Goal: Task Accomplishment & Management: Complete application form

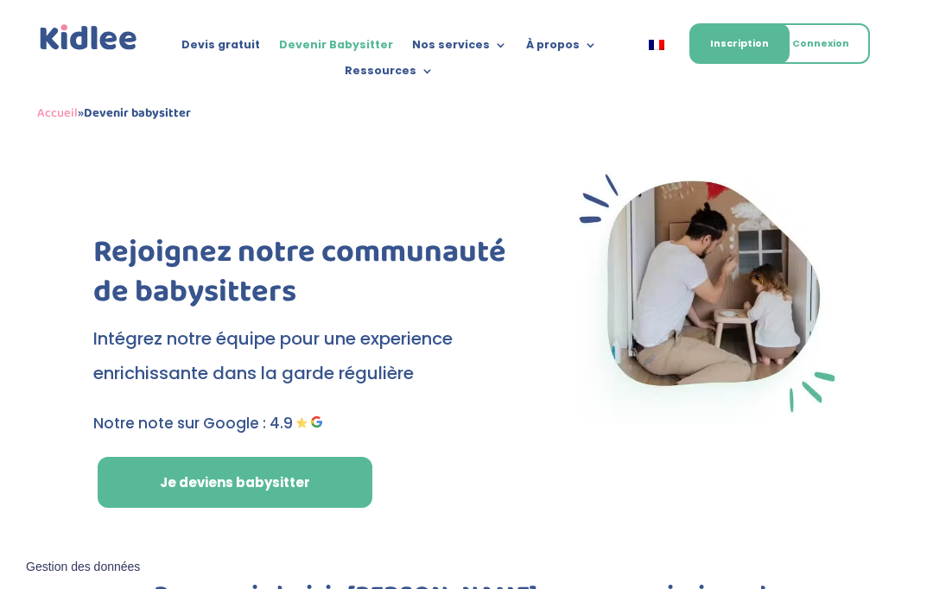
scroll to position [-4, 0]
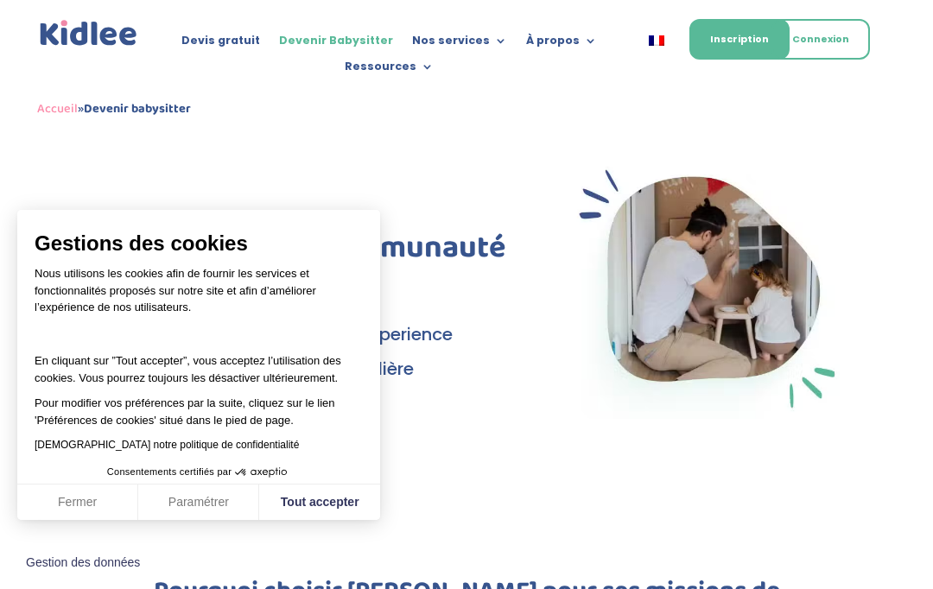
click at [307, 500] on button "Tout accepter" at bounding box center [319, 503] width 121 height 36
checkbox input "true"
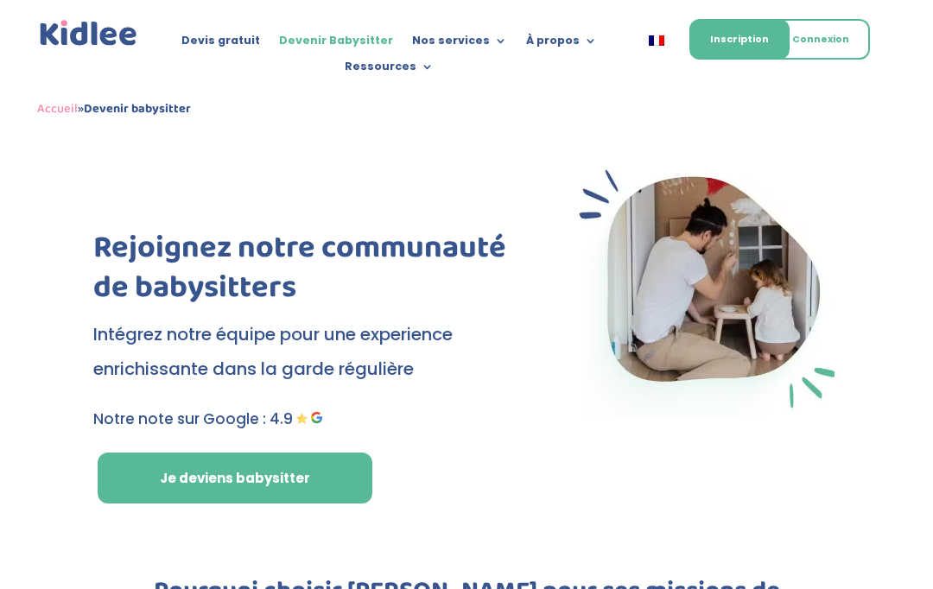
click at [135, 472] on link "Je deviens babysitter" at bounding box center [235, 479] width 275 height 52
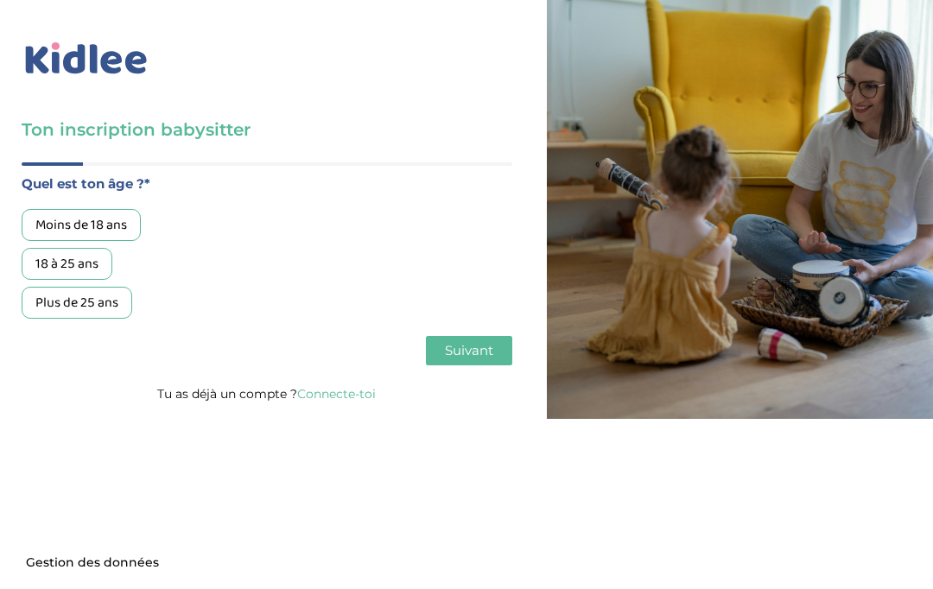
click at [41, 216] on div "Moins de 18 ans" at bounding box center [81, 225] width 119 height 32
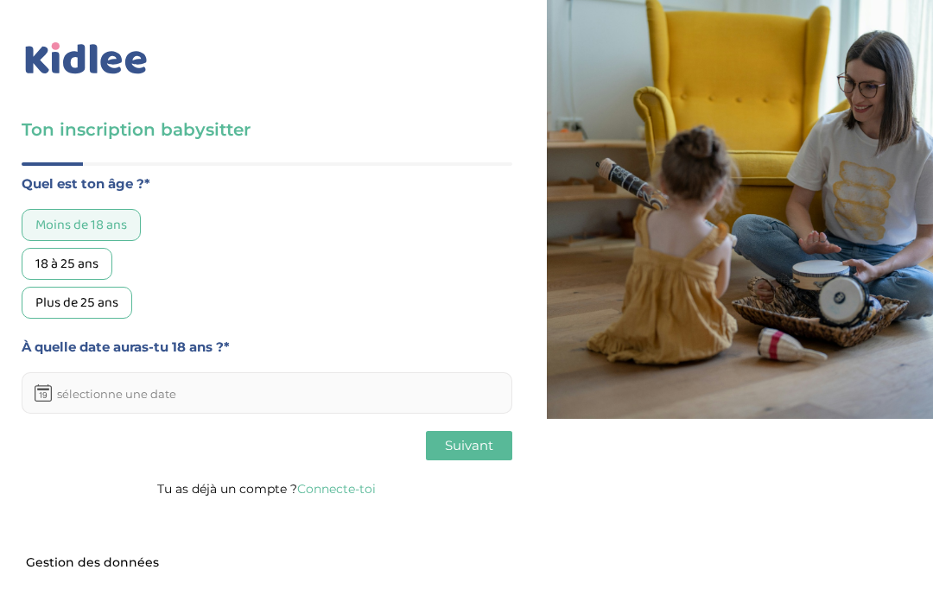
click at [89, 408] on input "text" at bounding box center [267, 392] width 491 height 41
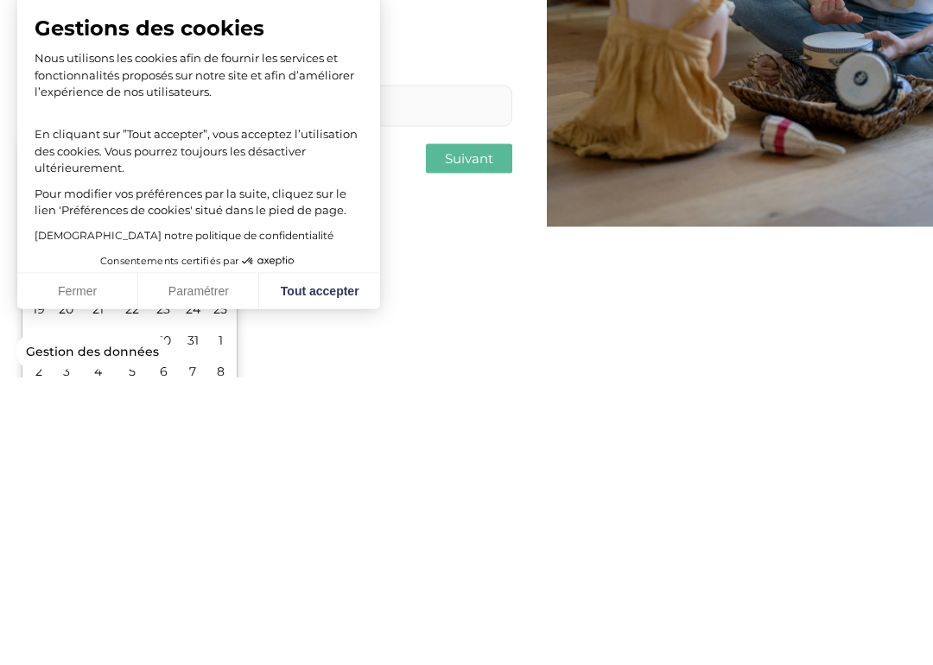
click at [298, 561] on button "Tout accepter" at bounding box center [319, 579] width 121 height 36
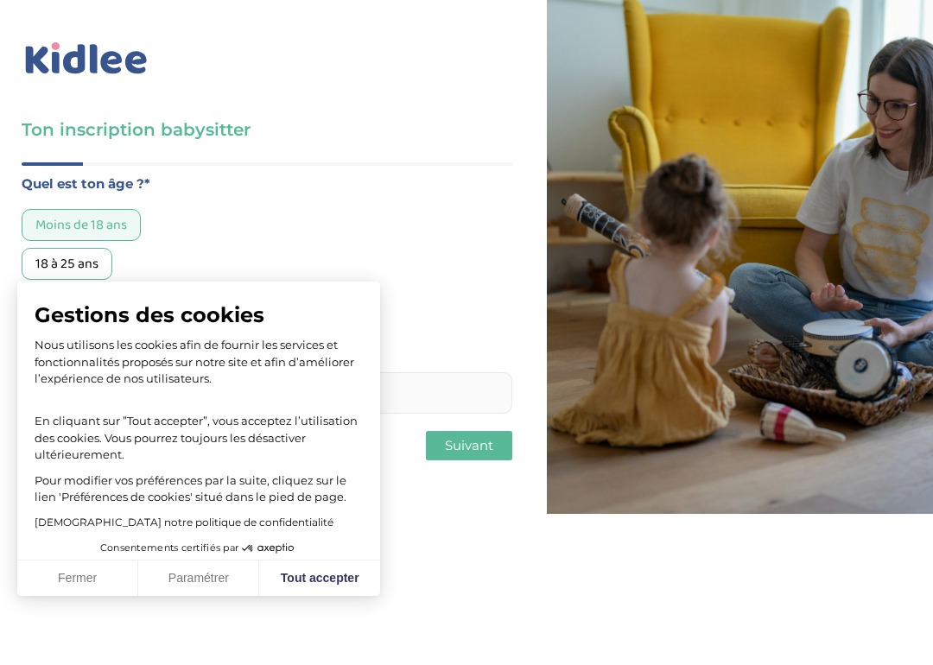
checkbox input "true"
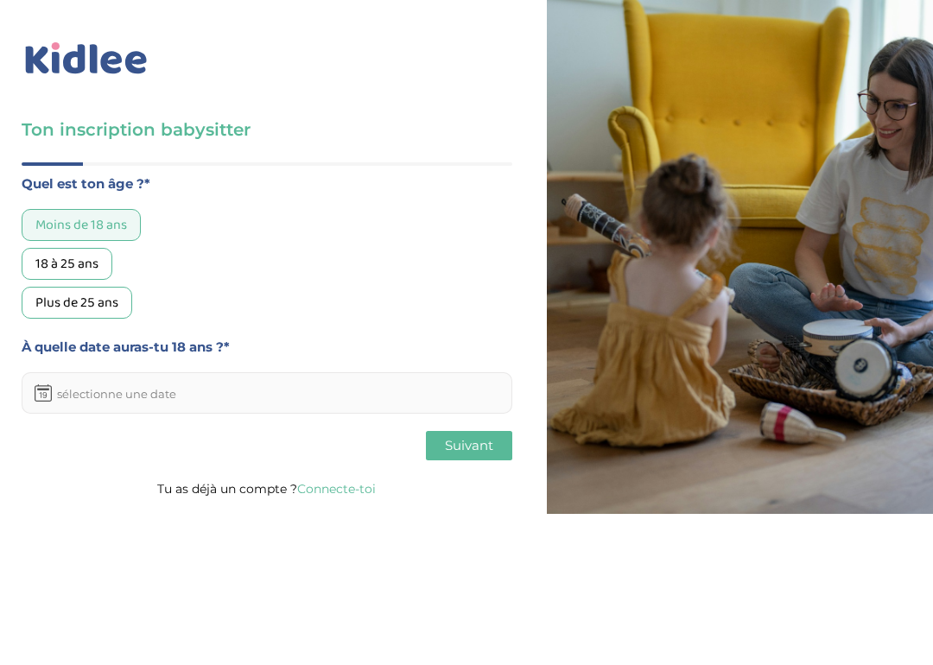
click at [72, 389] on input "text" at bounding box center [267, 392] width 491 height 41
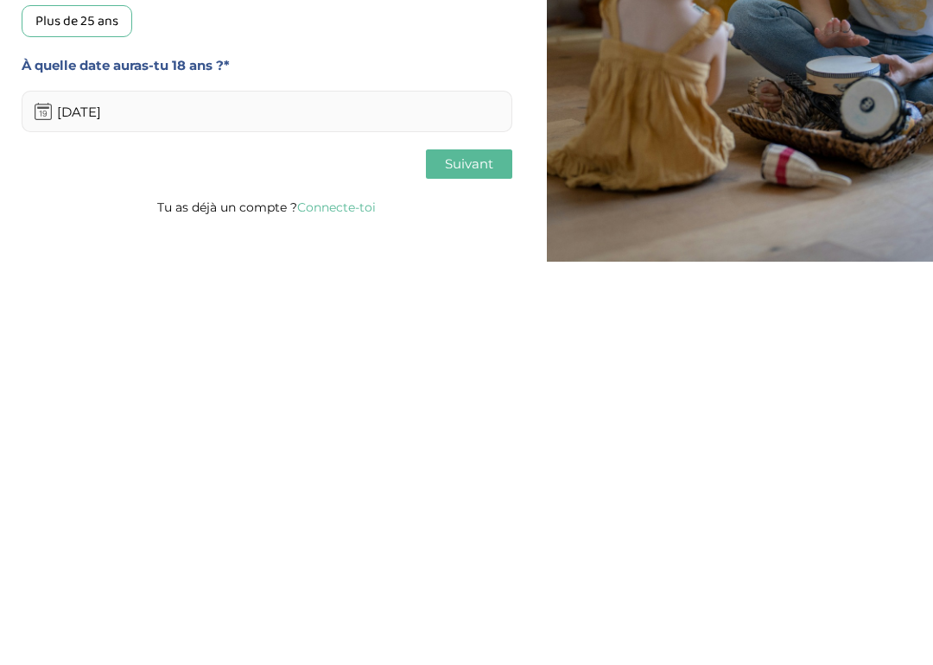
type input "20/09/2026"
click at [497, 431] on button "Suivant" at bounding box center [469, 445] width 86 height 29
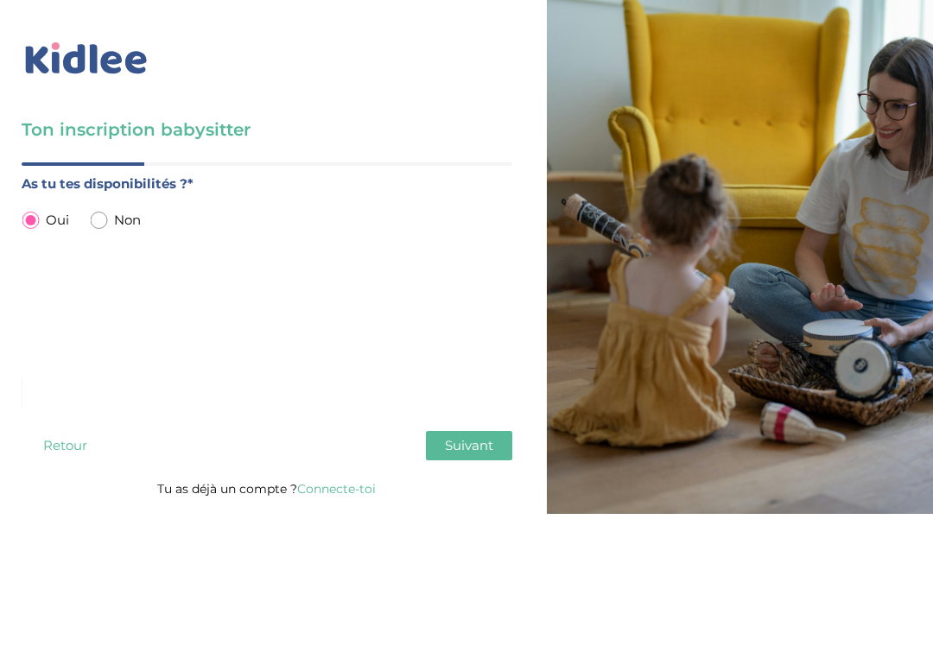
click at [93, 226] on input "radio" at bounding box center [98, 220] width 17 height 17
radio input "true"
click at [30, 209] on div "As tu tes disponibilités ?* Oui Non À quelle date penses-tu le recevoir ?*" at bounding box center [267, 248] width 491 height 150
click at [26, 213] on input "radio" at bounding box center [30, 220] width 17 height 17
radio input "true"
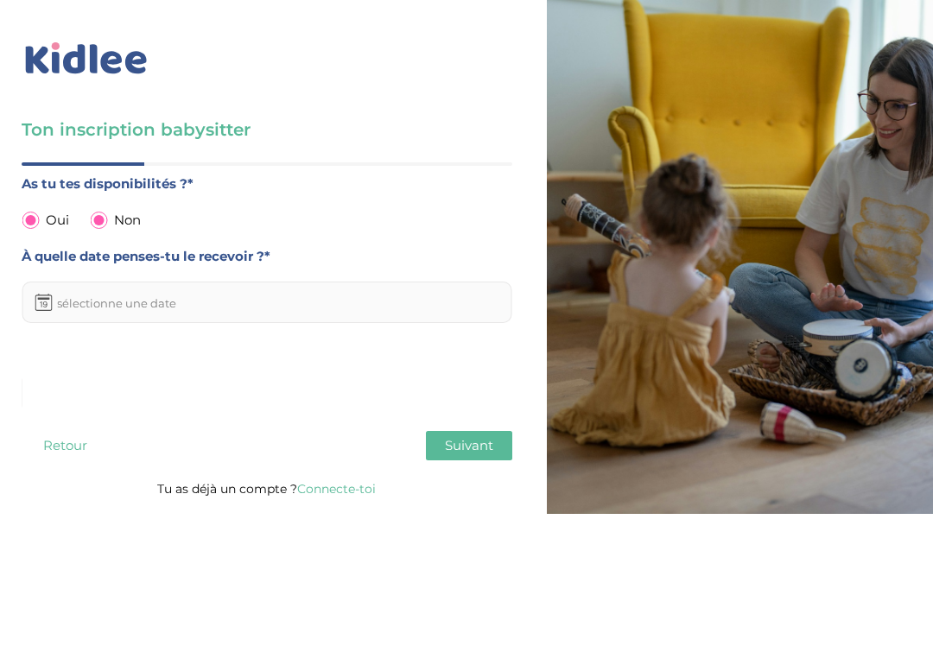
radio input "false"
click at [493, 459] on button "Suivant" at bounding box center [469, 445] width 86 height 29
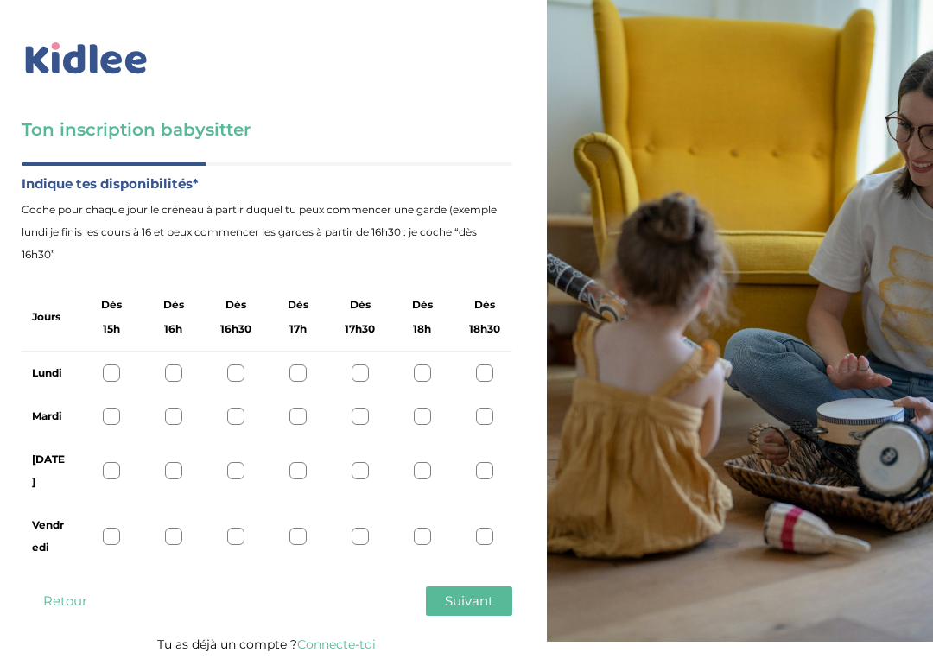
click at [173, 381] on div at bounding box center [173, 372] width 17 height 17
click at [428, 371] on div at bounding box center [422, 372] width 17 height 17
click at [489, 373] on div at bounding box center [484, 372] width 17 height 17
click at [236, 369] on div at bounding box center [235, 372] width 17 height 17
click at [181, 355] on div "Lundi" at bounding box center [267, 373] width 491 height 43
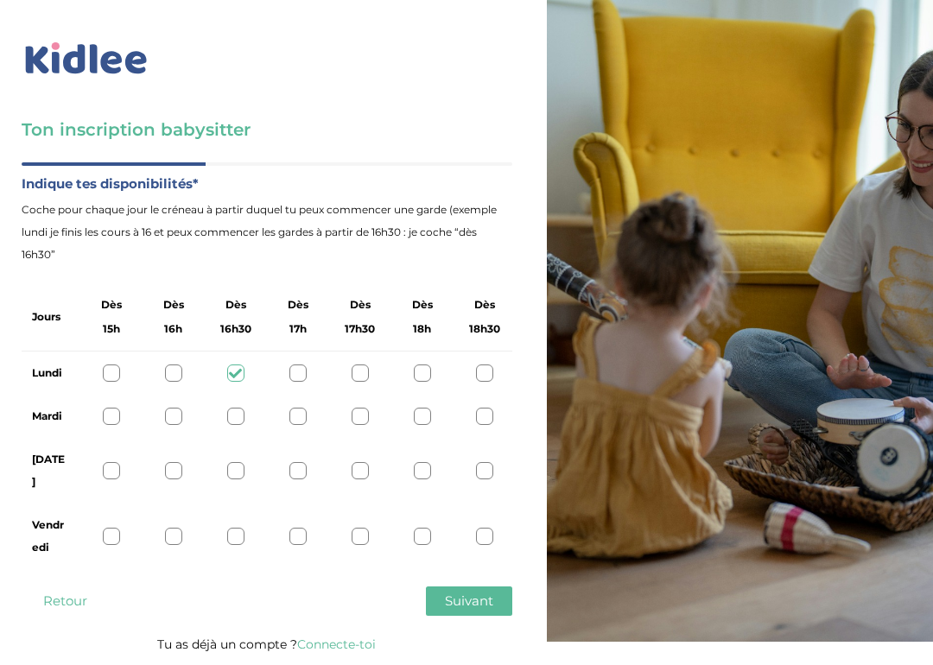
click at [173, 367] on div at bounding box center [173, 372] width 17 height 17
click at [476, 462] on div at bounding box center [484, 470] width 17 height 17
click at [477, 415] on div at bounding box center [484, 416] width 17 height 17
click at [423, 467] on div at bounding box center [422, 470] width 17 height 17
click at [486, 462] on div at bounding box center [484, 470] width 17 height 17
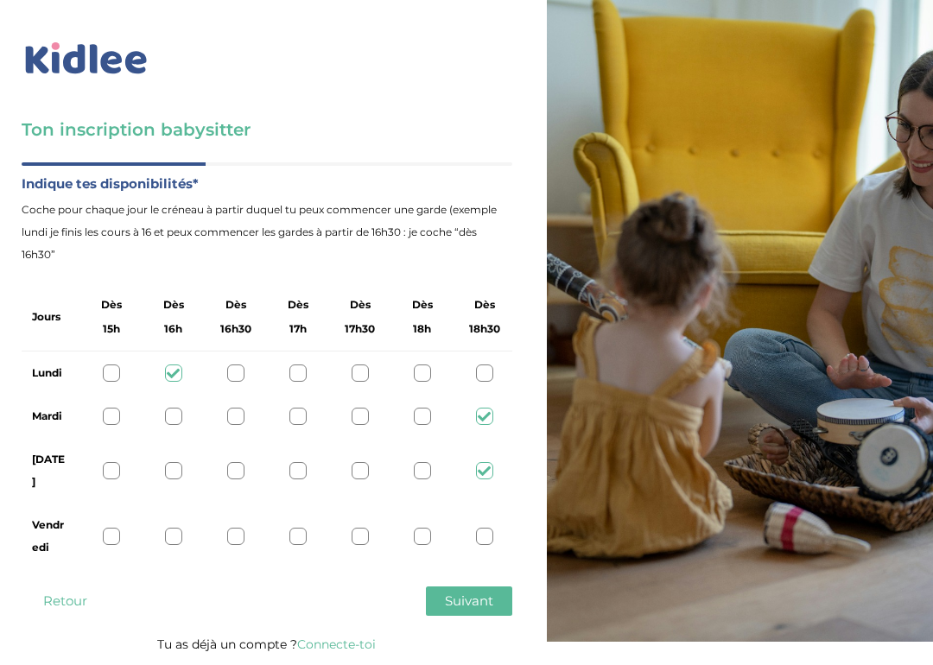
click at [241, 535] on div "Vendredi" at bounding box center [267, 537] width 491 height 66
click at [236, 528] on div at bounding box center [235, 536] width 17 height 17
click at [495, 586] on button "Suivant" at bounding box center [469, 600] width 86 height 29
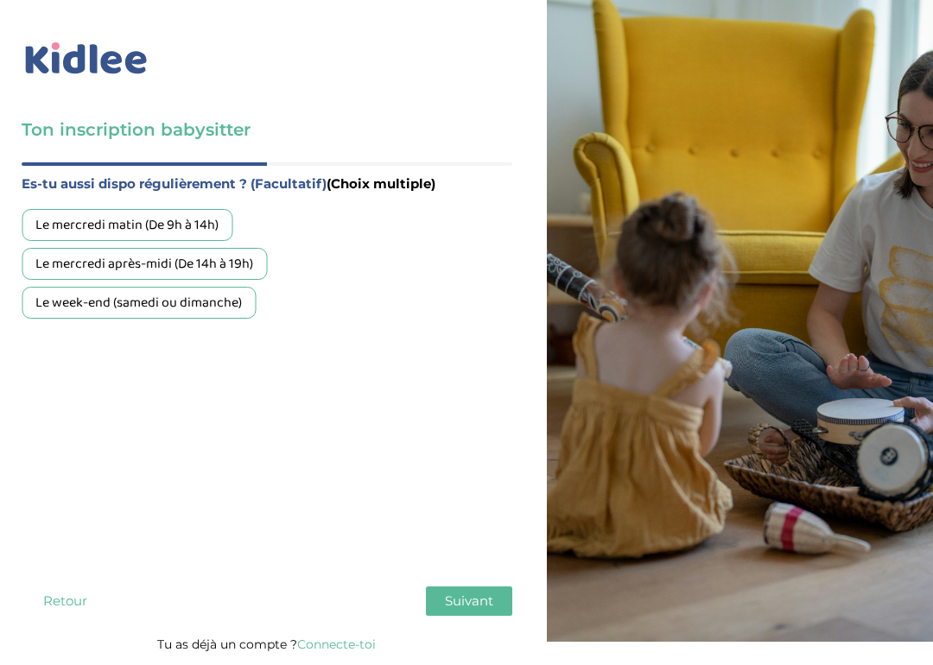
click at [66, 268] on div "Le mercredi après-midi (De 14h à 19h)" at bounding box center [144, 264] width 245 height 32
click at [476, 588] on span "Suivant" at bounding box center [469, 600] width 48 height 16
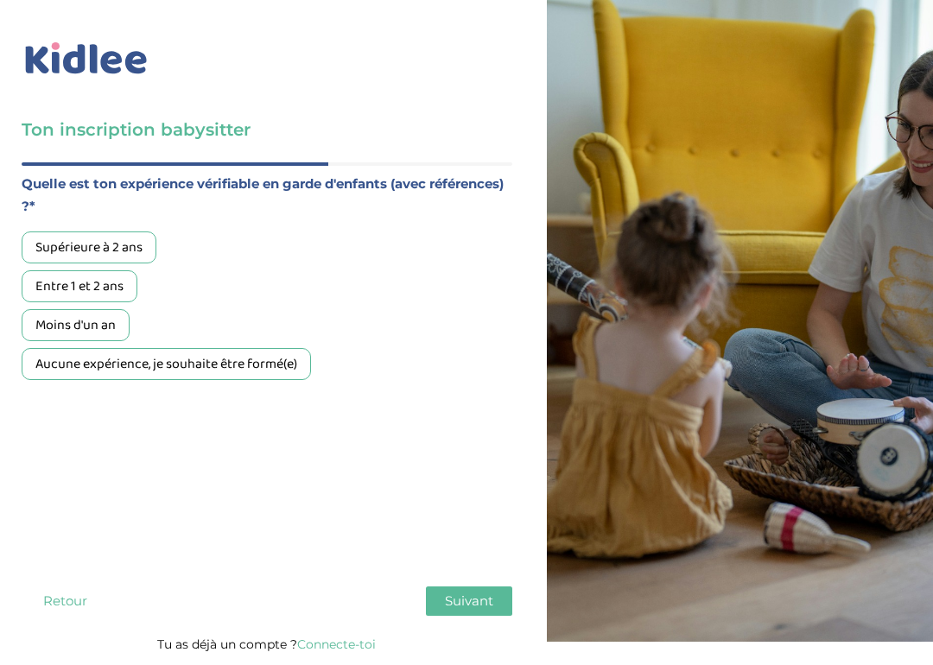
click at [56, 238] on div "Supérieure à 2 ans" at bounding box center [89, 247] width 135 height 32
click at [480, 588] on span "Suivant" at bounding box center [469, 600] width 48 height 16
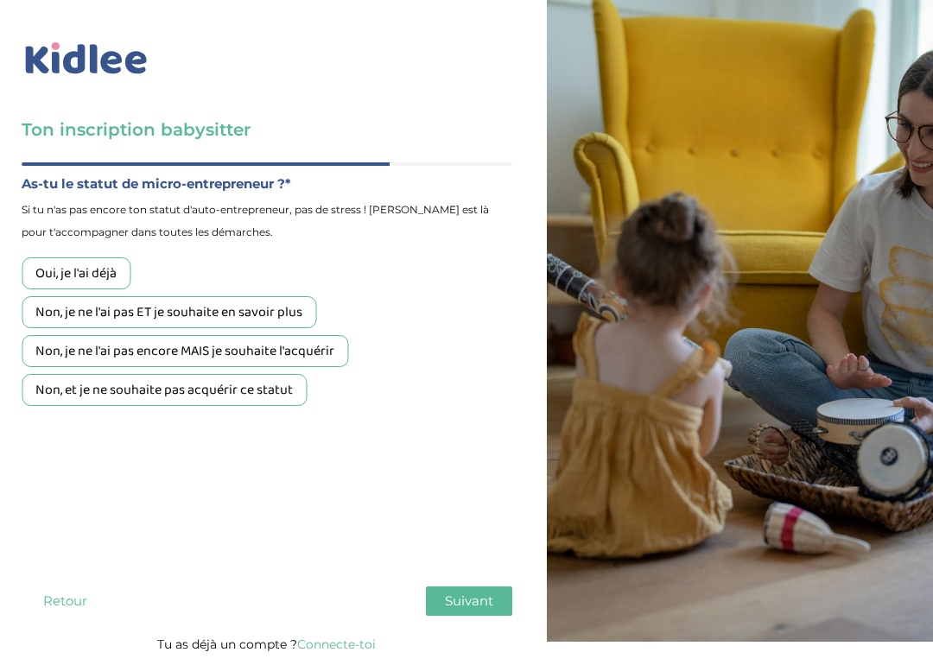
click at [143, 396] on div "Non, et je ne souhaite pas acquérir ce statut" at bounding box center [164, 390] width 285 height 32
click at [483, 588] on button "Suivant" at bounding box center [469, 600] width 86 height 29
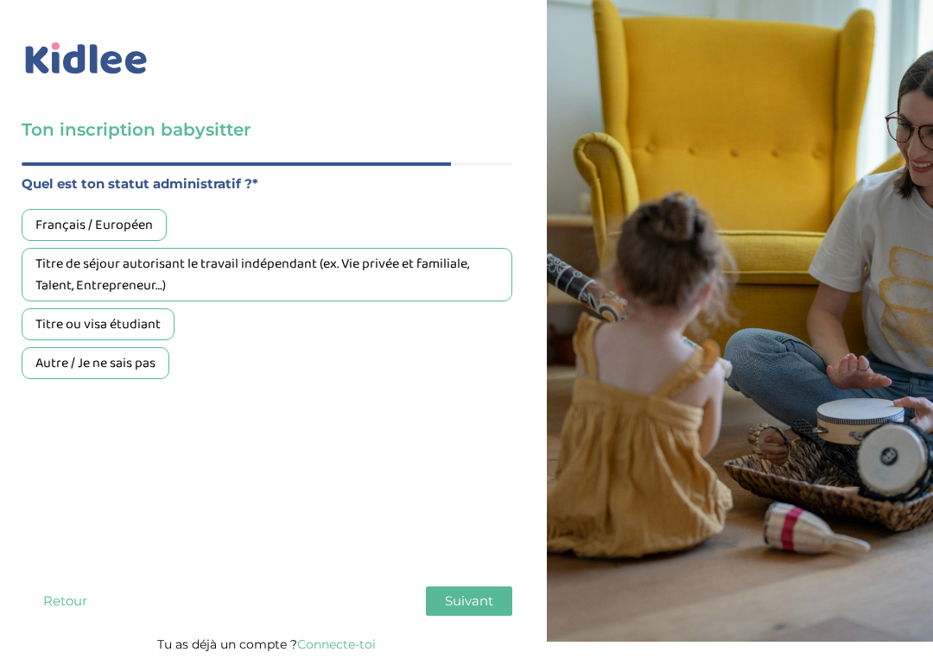
click at [63, 219] on div "Français / Européen" at bounding box center [94, 225] width 145 height 32
click at [476, 588] on span "Suivant" at bounding box center [469, 600] width 48 height 16
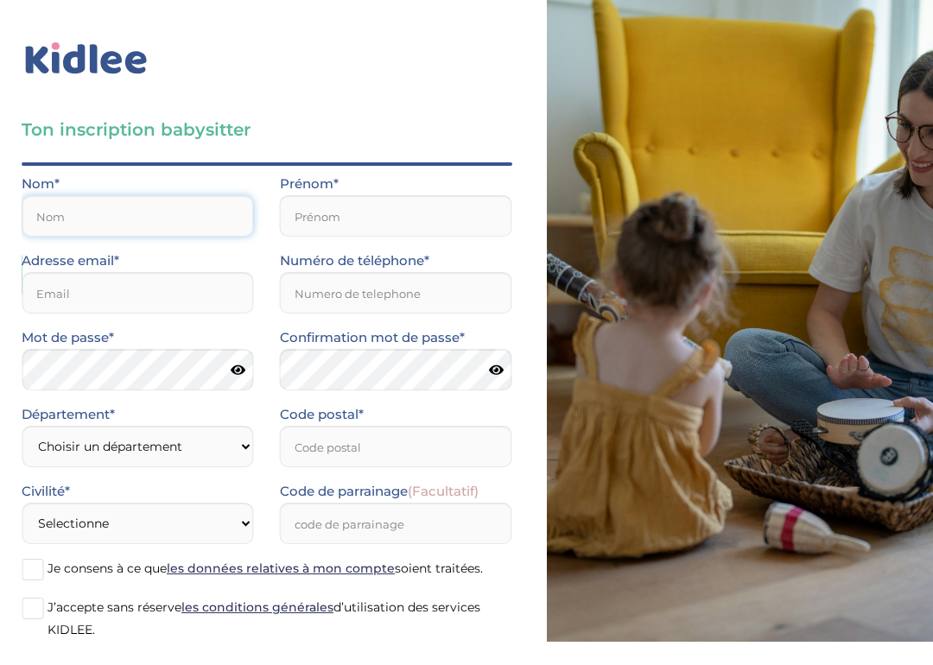
click at [44, 218] on input "text" at bounding box center [138, 215] width 232 height 41
type input "Ayoub"
type input "Sayah"
type input "95870"
type input "0664751713"
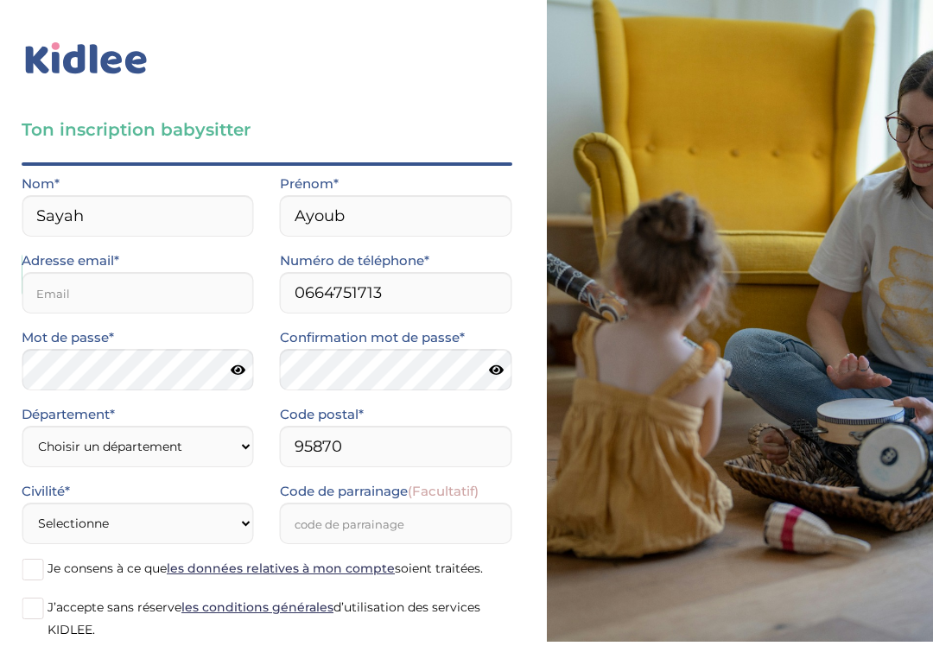
type input "ayoubsayah559@gmail.com"
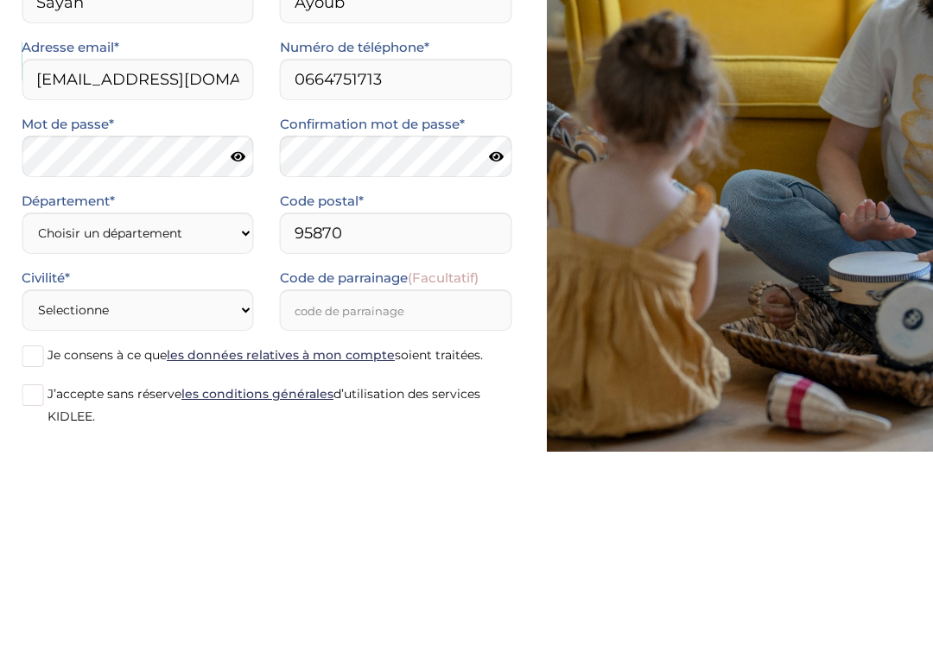
click at [239, 364] on icon at bounding box center [238, 370] width 15 height 13
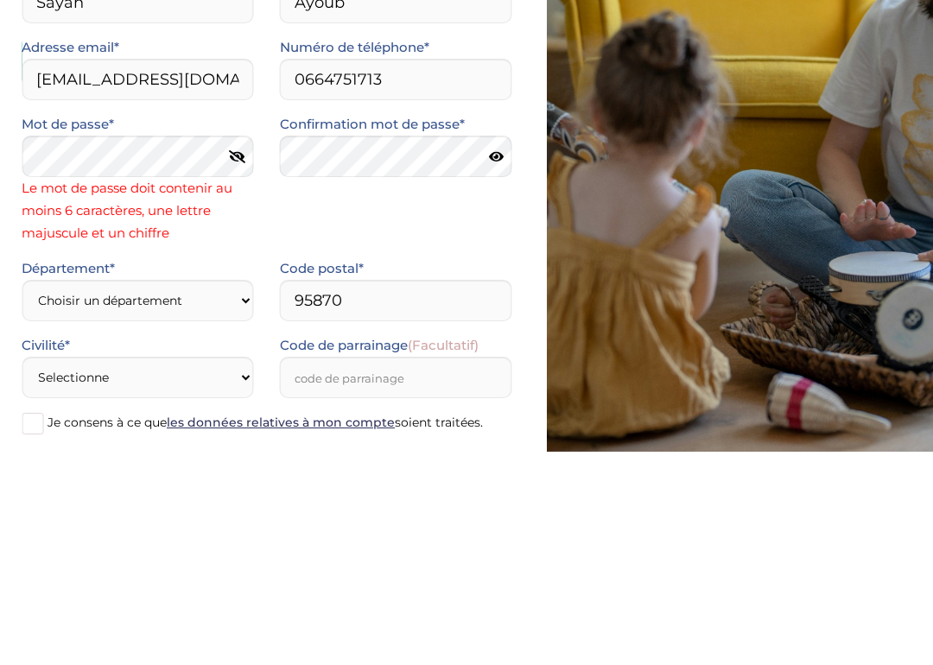
scroll to position [84, 0]
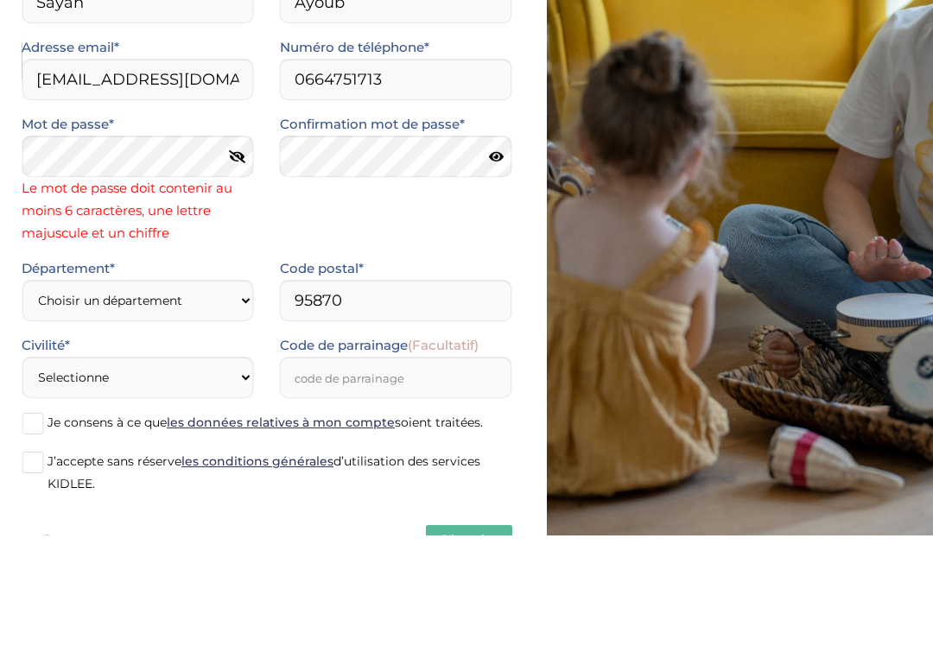
click at [499, 280] on icon at bounding box center [496, 286] width 15 height 13
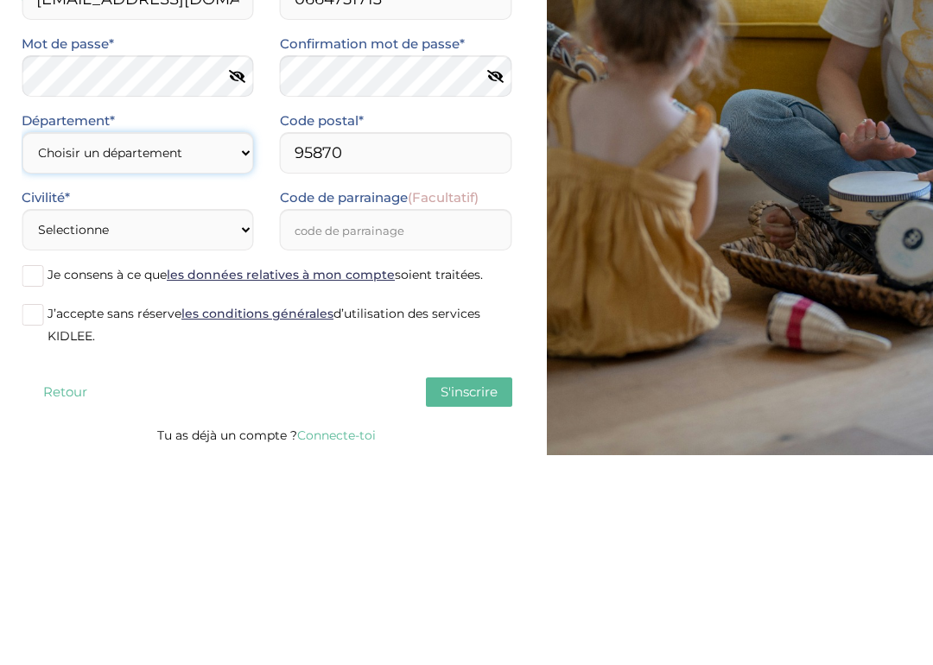
click at [48, 342] on select "Choisir un département Paris (75) Hauts-de-Seine (92) Yvelines (78) Val-de-Marn…" at bounding box center [138, 362] width 232 height 41
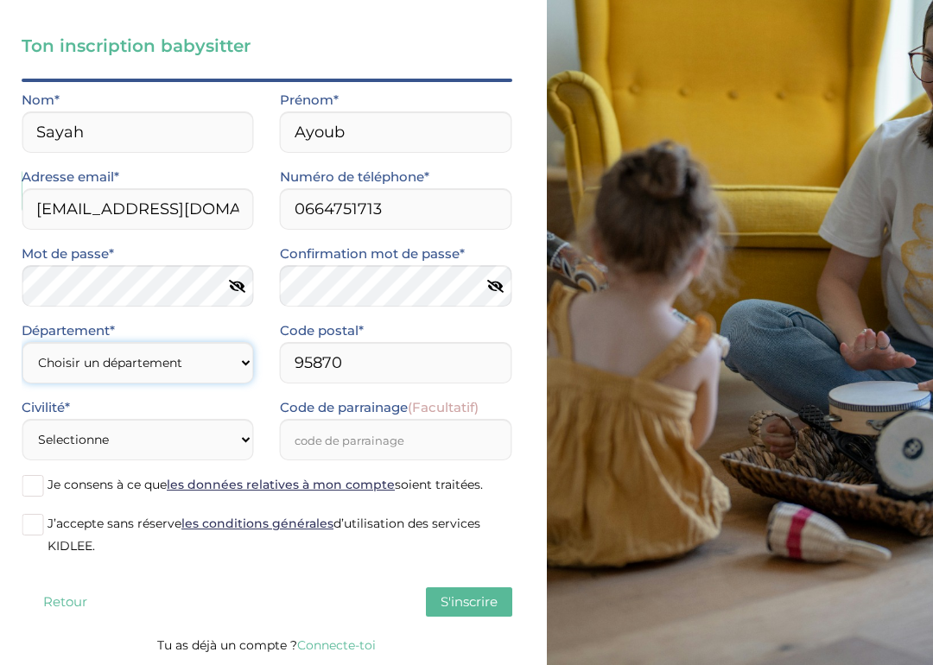
select select "95"
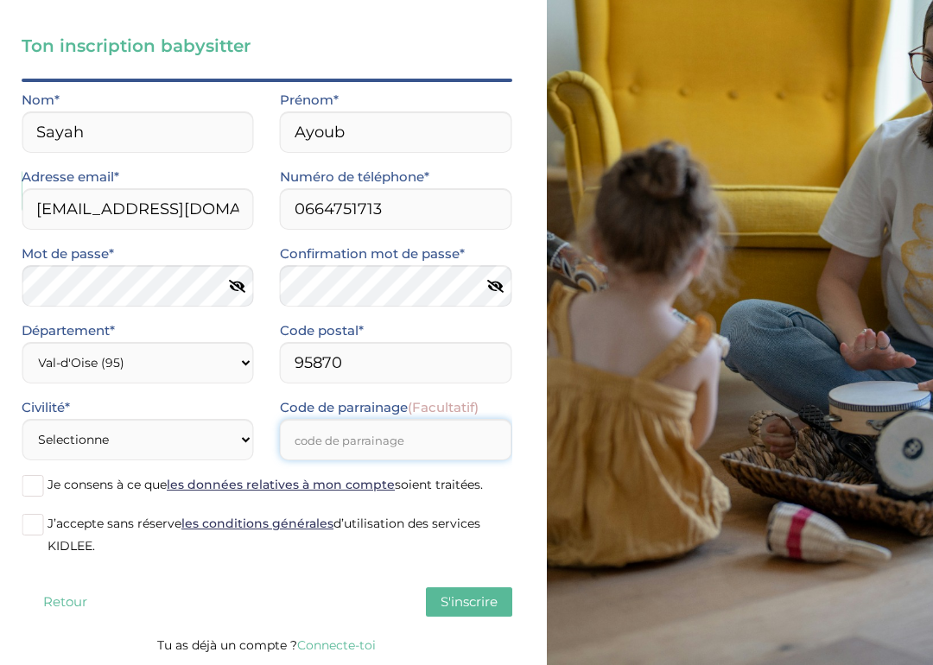
click at [323, 441] on input "Code de parrainage (Facultatif)" at bounding box center [396, 439] width 232 height 41
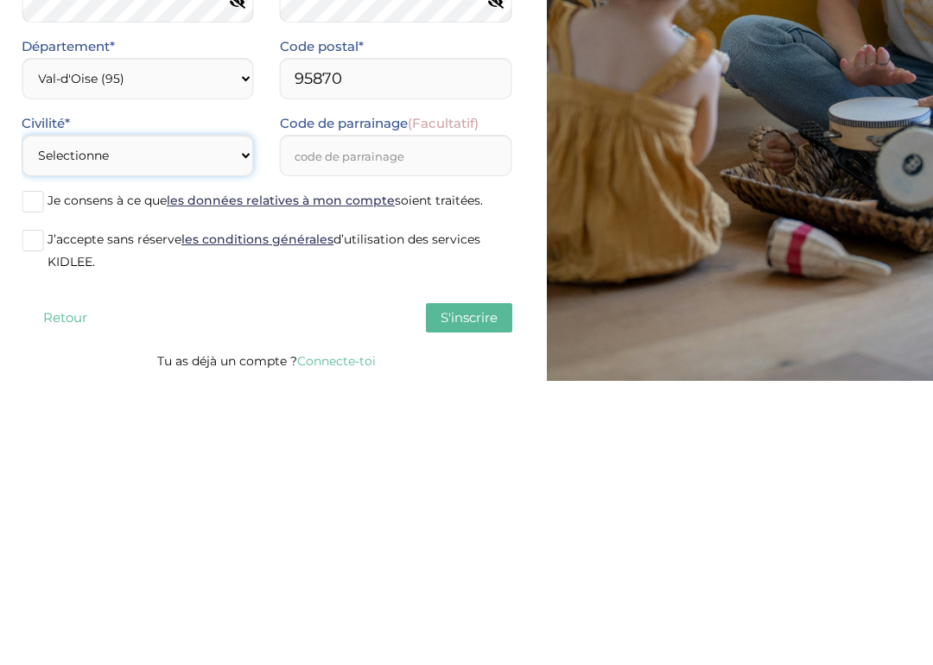
click at [45, 419] on select "Selectionne Mr Mme" at bounding box center [138, 439] width 232 height 41
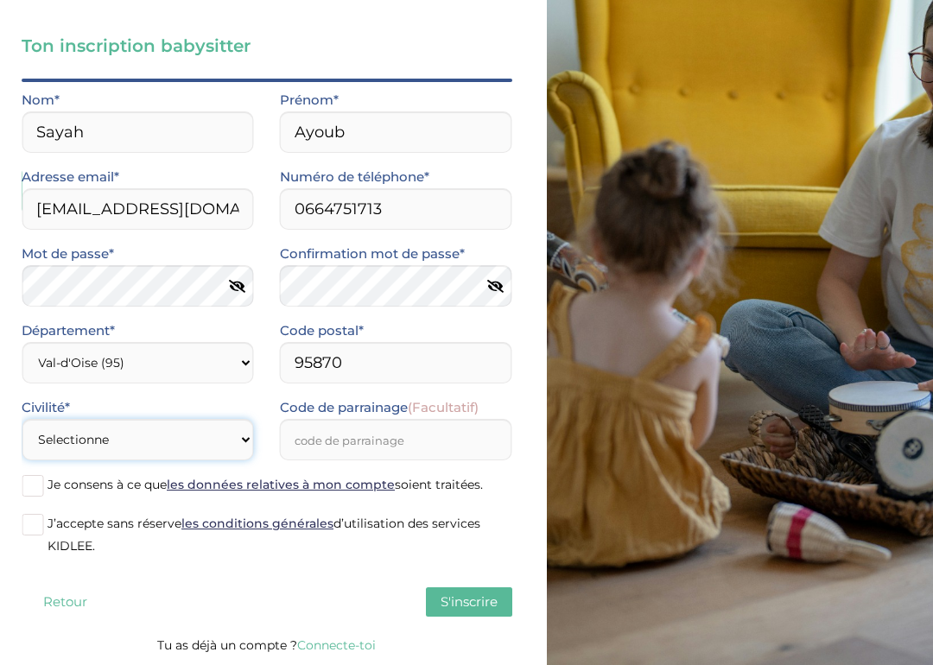
select select "0"
click at [26, 489] on span at bounding box center [33, 486] width 22 height 22
click at [0, 0] on input "Je consens à ce que les données relatives à mon compte soient traitées." at bounding box center [0, 0] width 0 height 0
click at [29, 529] on span at bounding box center [33, 525] width 22 height 22
click at [0, 0] on input "J’accepte sans réserve les conditions générales d’utilisation des services KIDL…" at bounding box center [0, 0] width 0 height 0
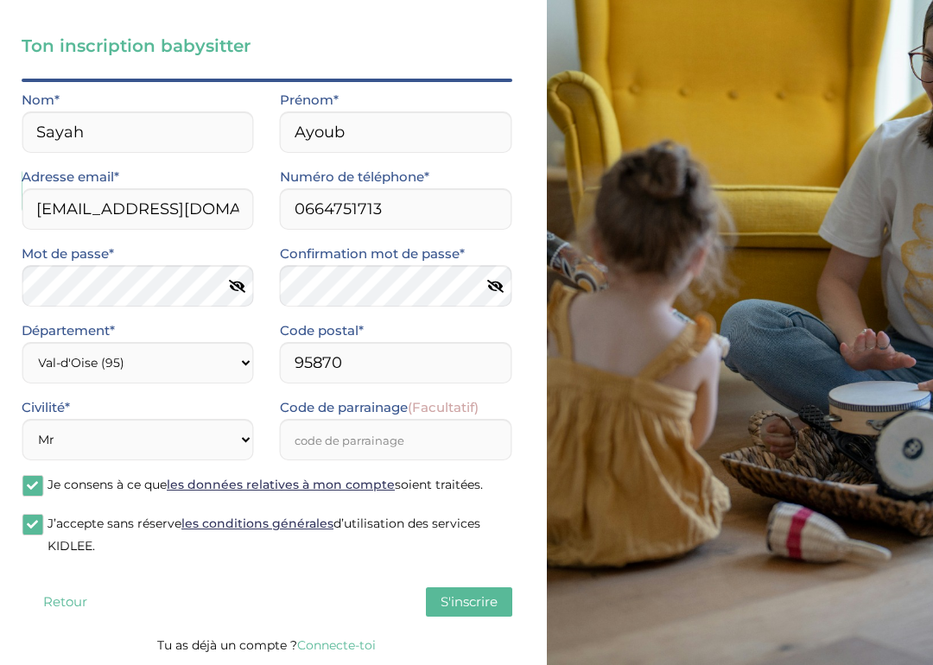
click at [482, 588] on span "S'inscrire" at bounding box center [468, 601] width 57 height 16
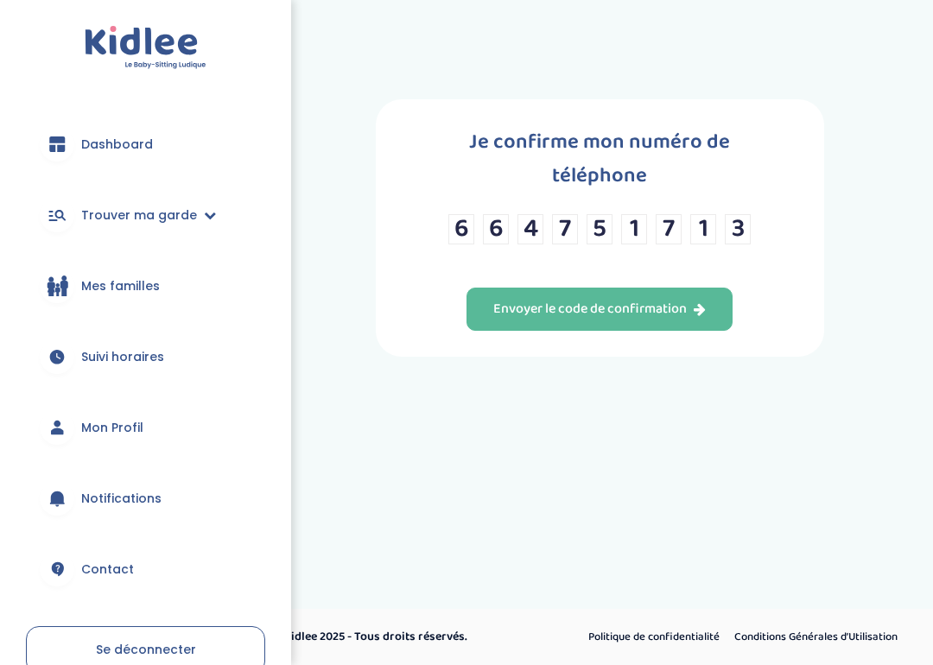
click at [672, 320] on div "Envoyer le code de confirmation" at bounding box center [599, 310] width 212 height 20
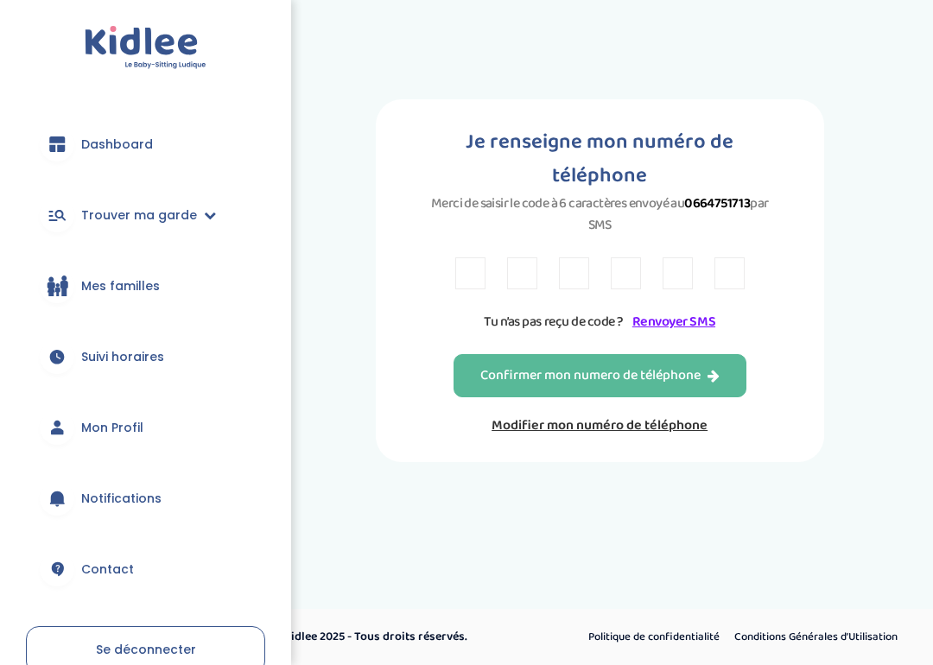
click at [481, 287] on input "text" at bounding box center [470, 273] width 30 height 32
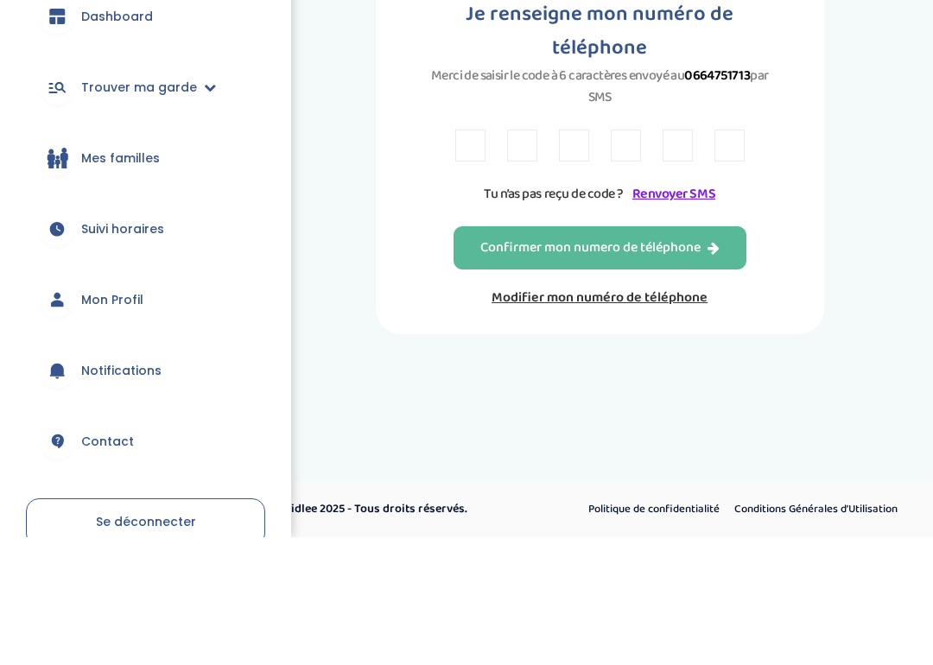
type input "W"
type input "K"
type input "Z"
type input "H"
type input "R"
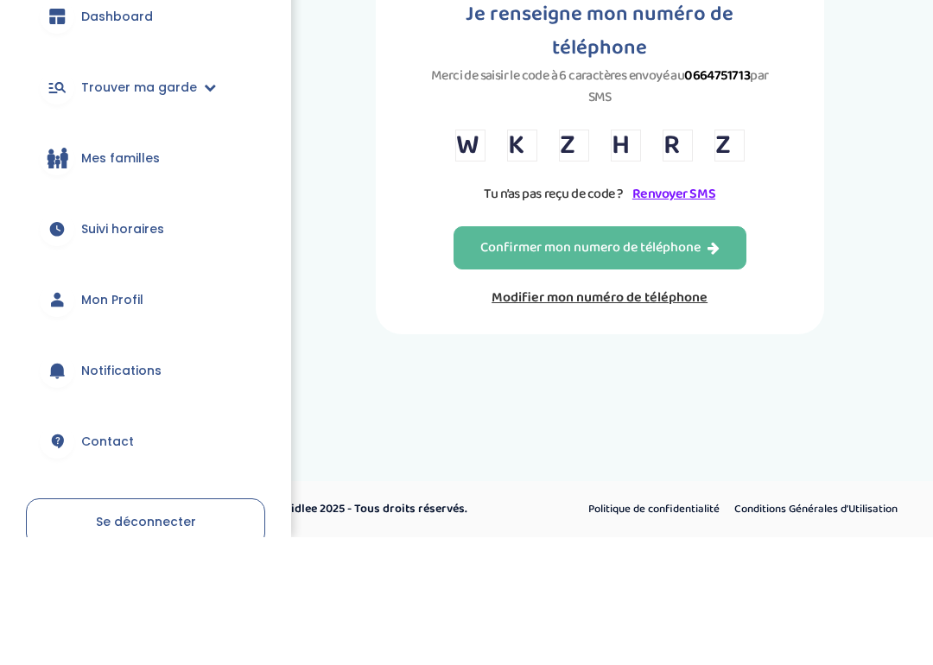
type input "Z"
click at [688, 366] on div "Confirmer mon numero de téléphone" at bounding box center [599, 376] width 239 height 20
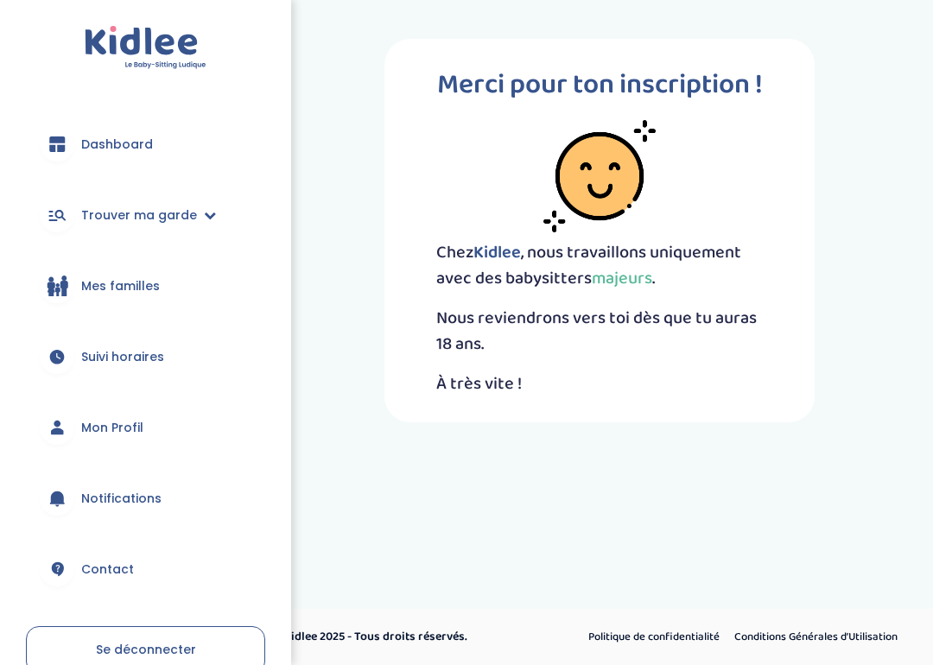
click at [73, 276] on link "Mes familles" at bounding box center [145, 286] width 239 height 62
